Goal: Transaction & Acquisition: Subscribe to service/newsletter

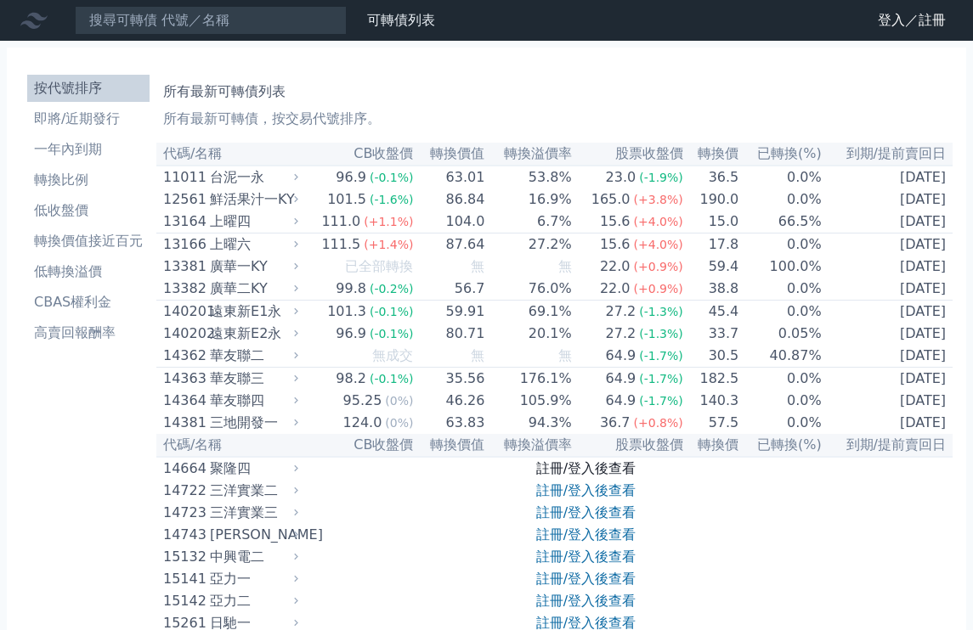
click at [564, 477] on link "註冊/登入後查看" at bounding box center [585, 469] width 99 height 16
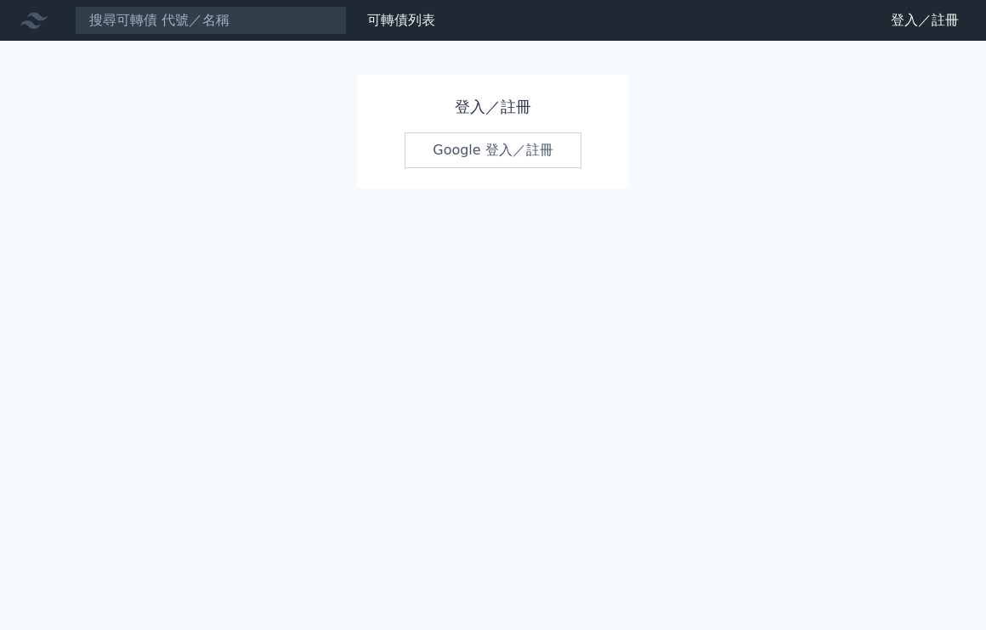
click at [458, 143] on link "Google 登入／註冊" at bounding box center [492, 151] width 177 height 36
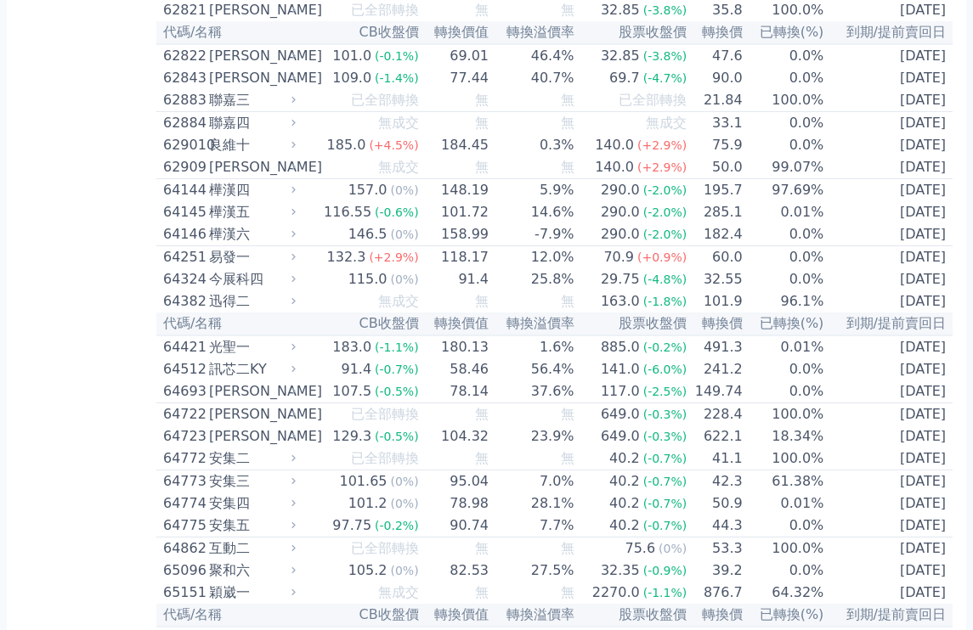
scroll to position [6820, 0]
